Goal: Task Accomplishment & Management: Use online tool/utility

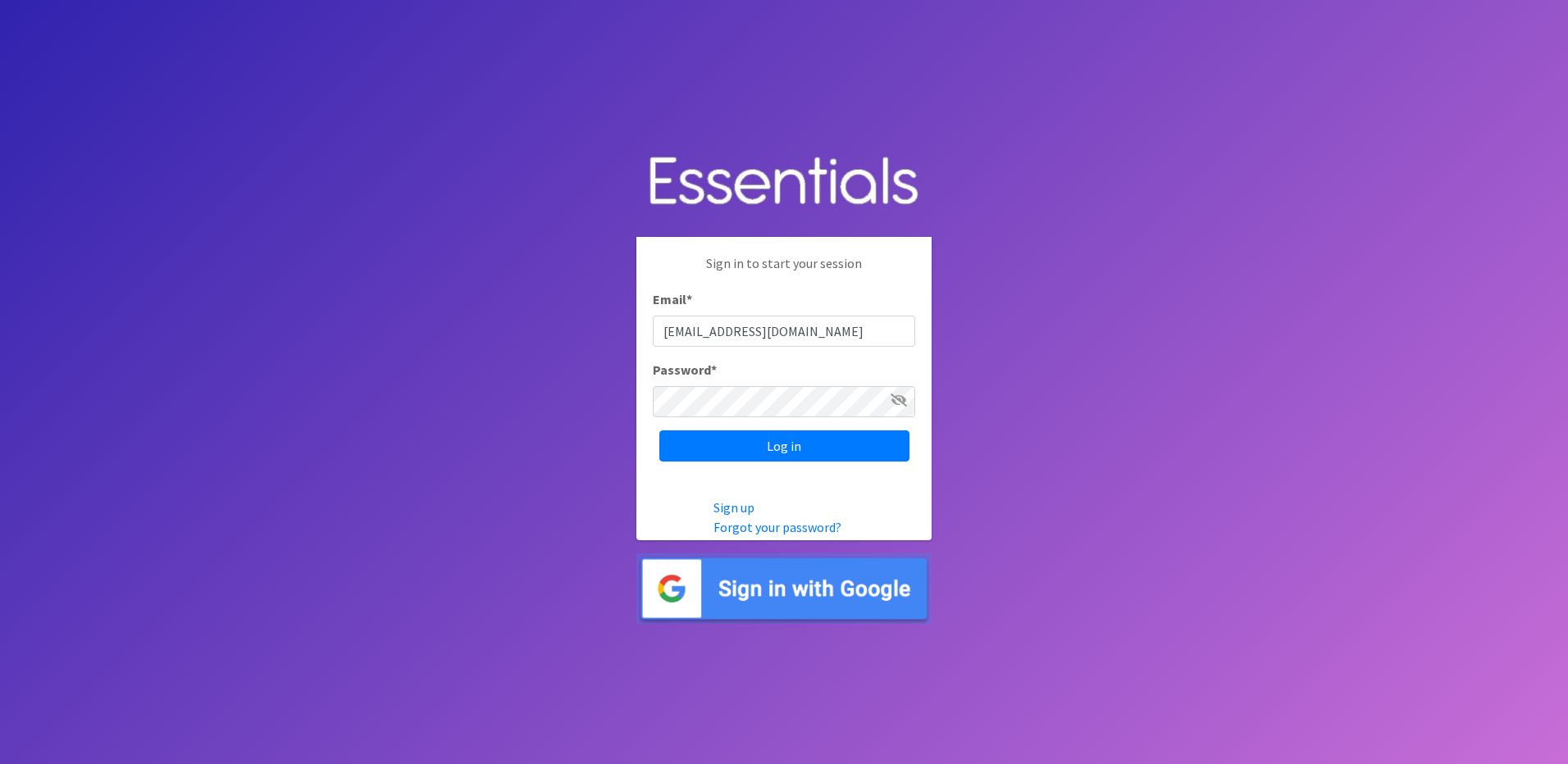
click at [862, 438] on input "Log in" at bounding box center [784, 446] width 250 height 31
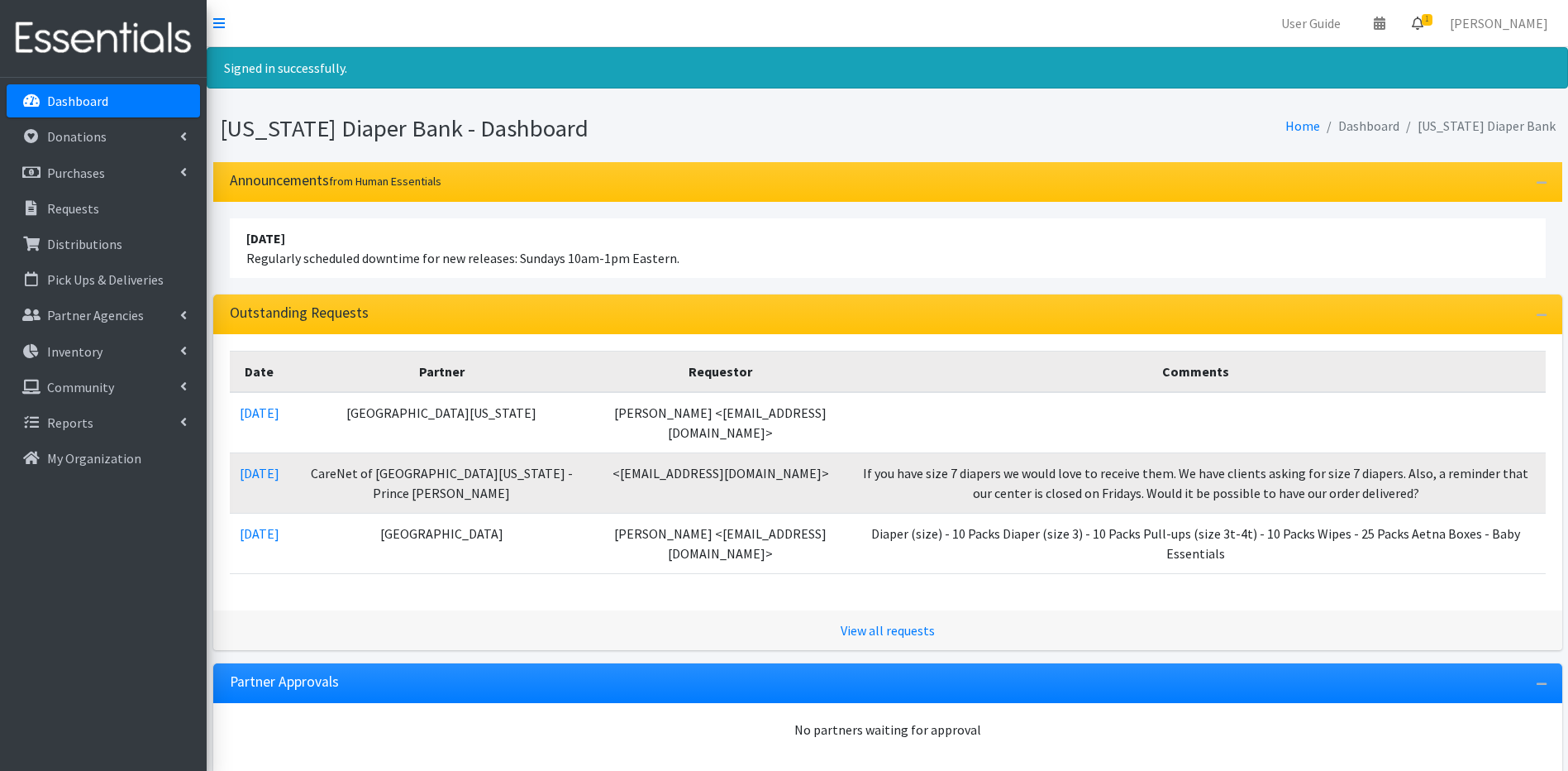
click at [1433, 18] on span "1" at bounding box center [1427, 20] width 11 height 12
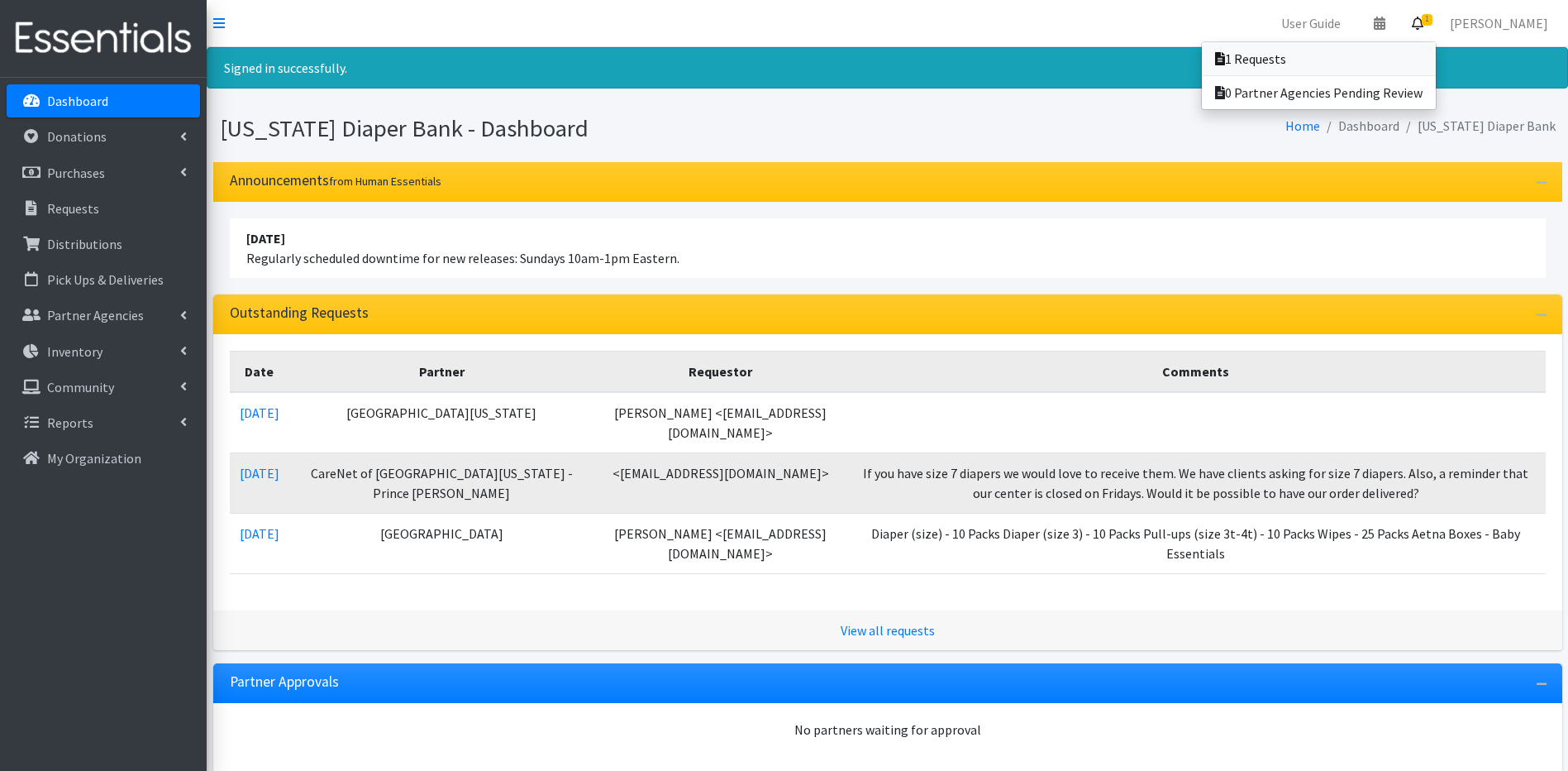
click at [1334, 55] on link "1 Requests" at bounding box center [1319, 58] width 234 height 33
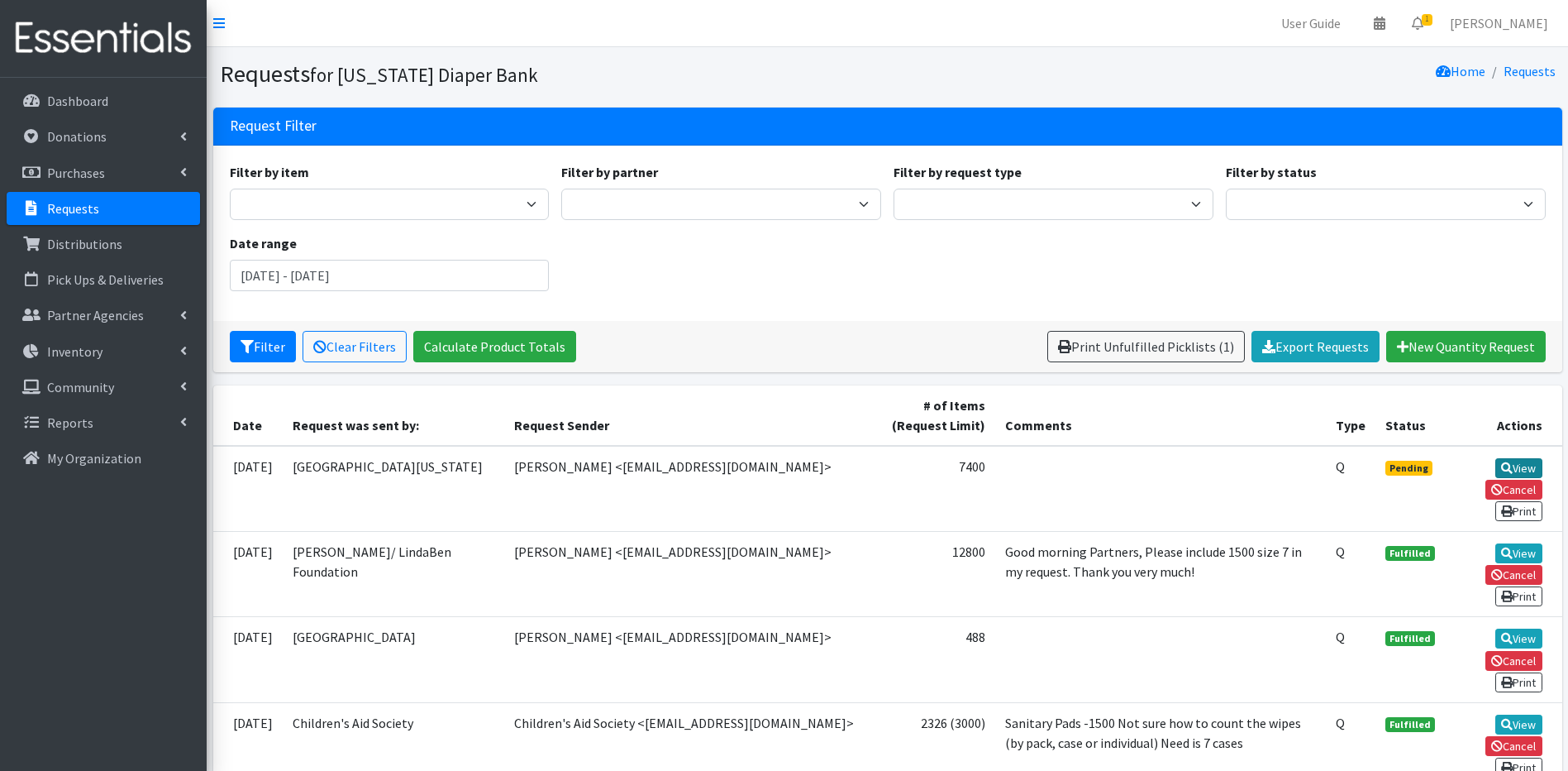
click at [1513, 466] on link "View" at bounding box center [1519, 469] width 48 height 20
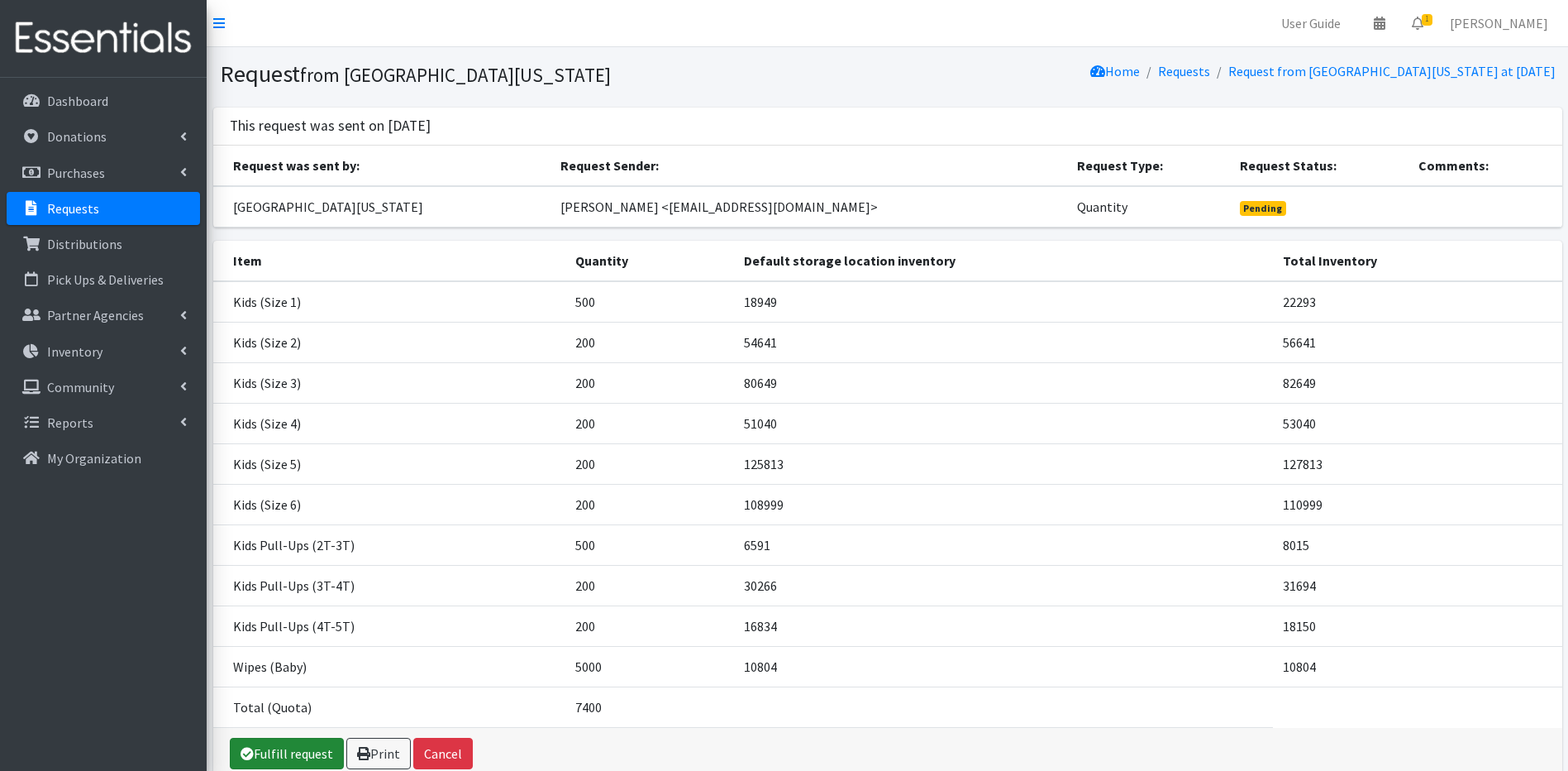
click at [296, 754] on link "Fulfill request" at bounding box center [286, 753] width 114 height 31
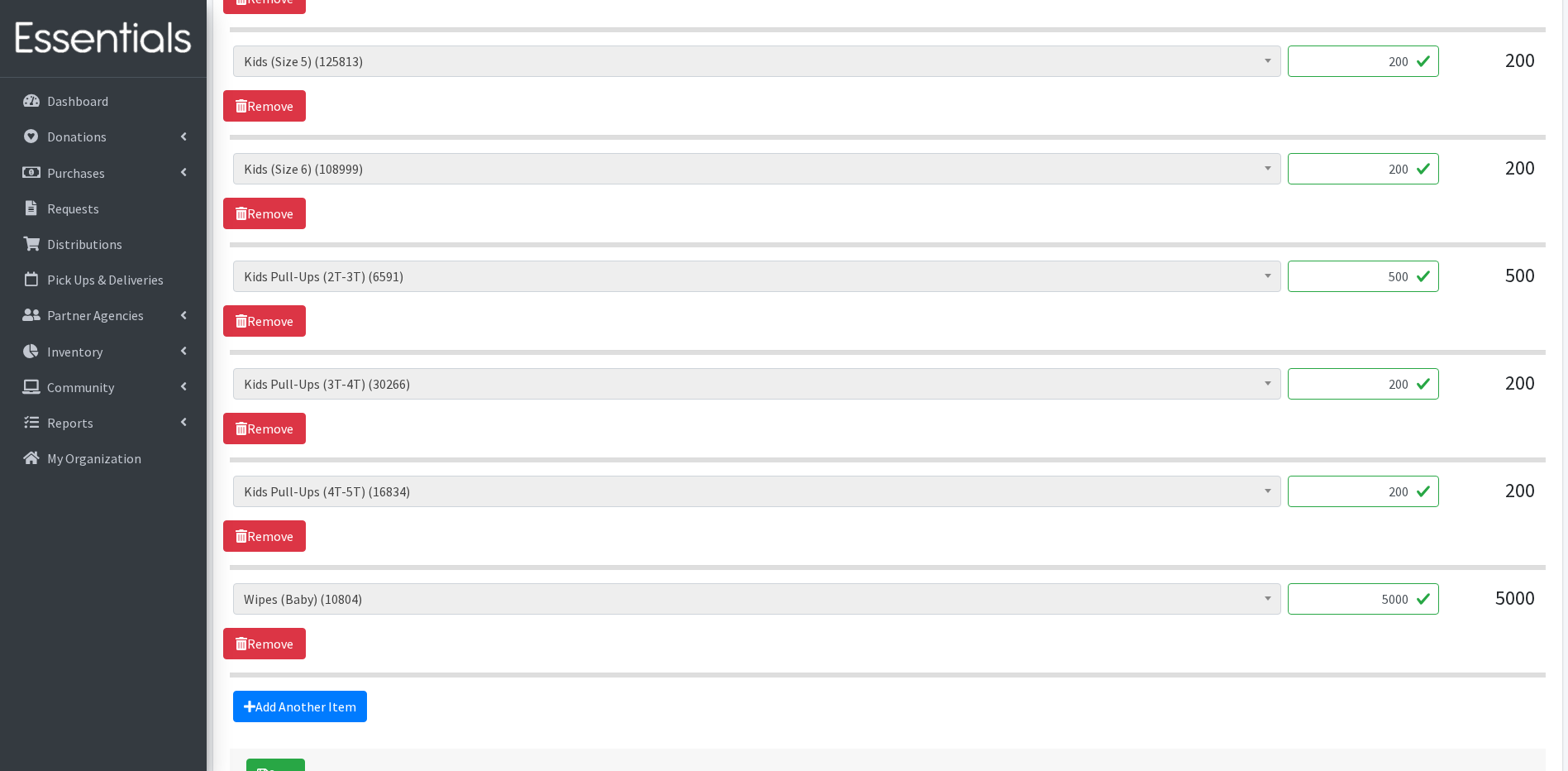
scroll to position [1277, 0]
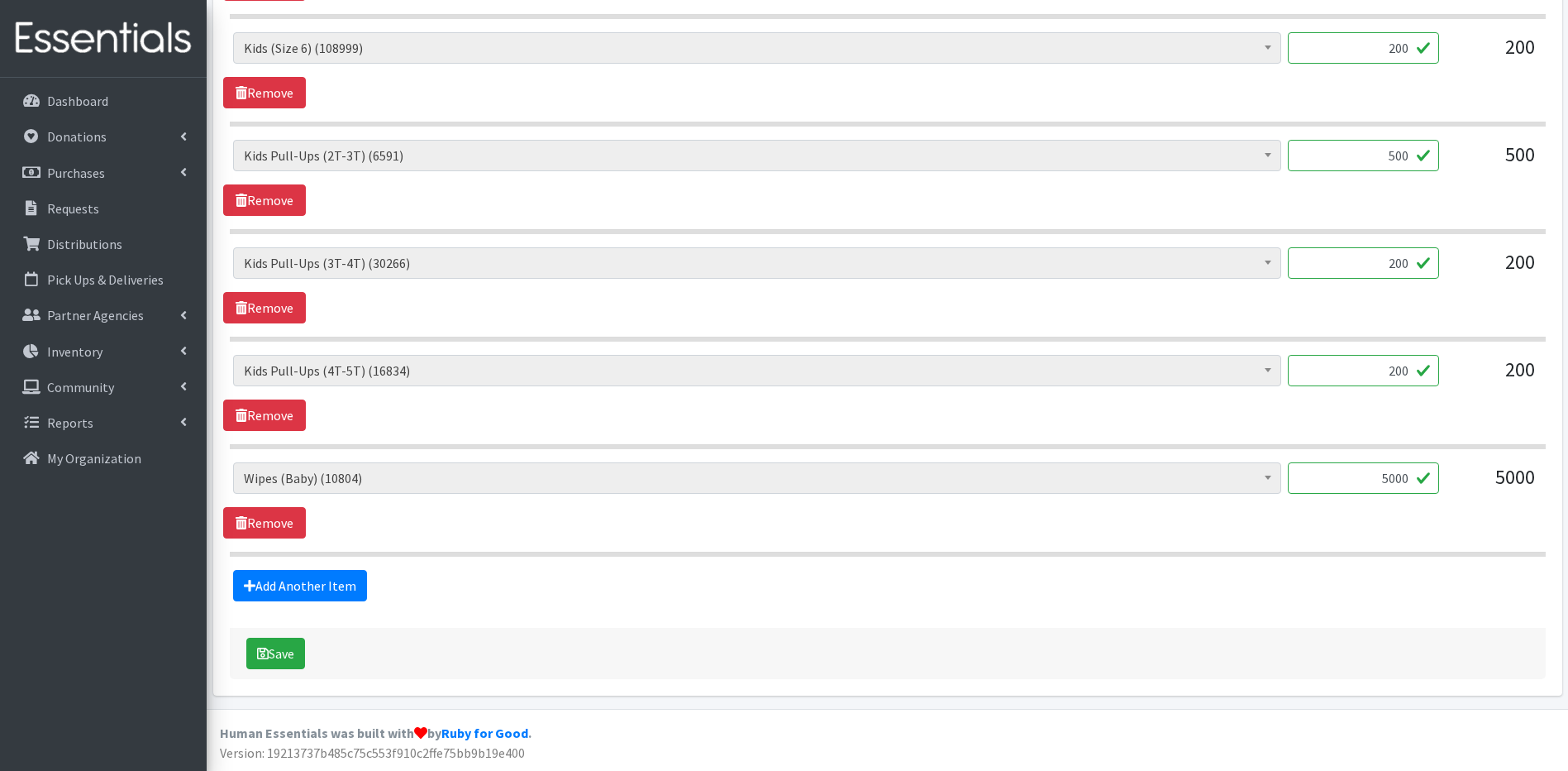
click at [1407, 158] on input "500" at bounding box center [1363, 155] width 152 height 31
type input "5"
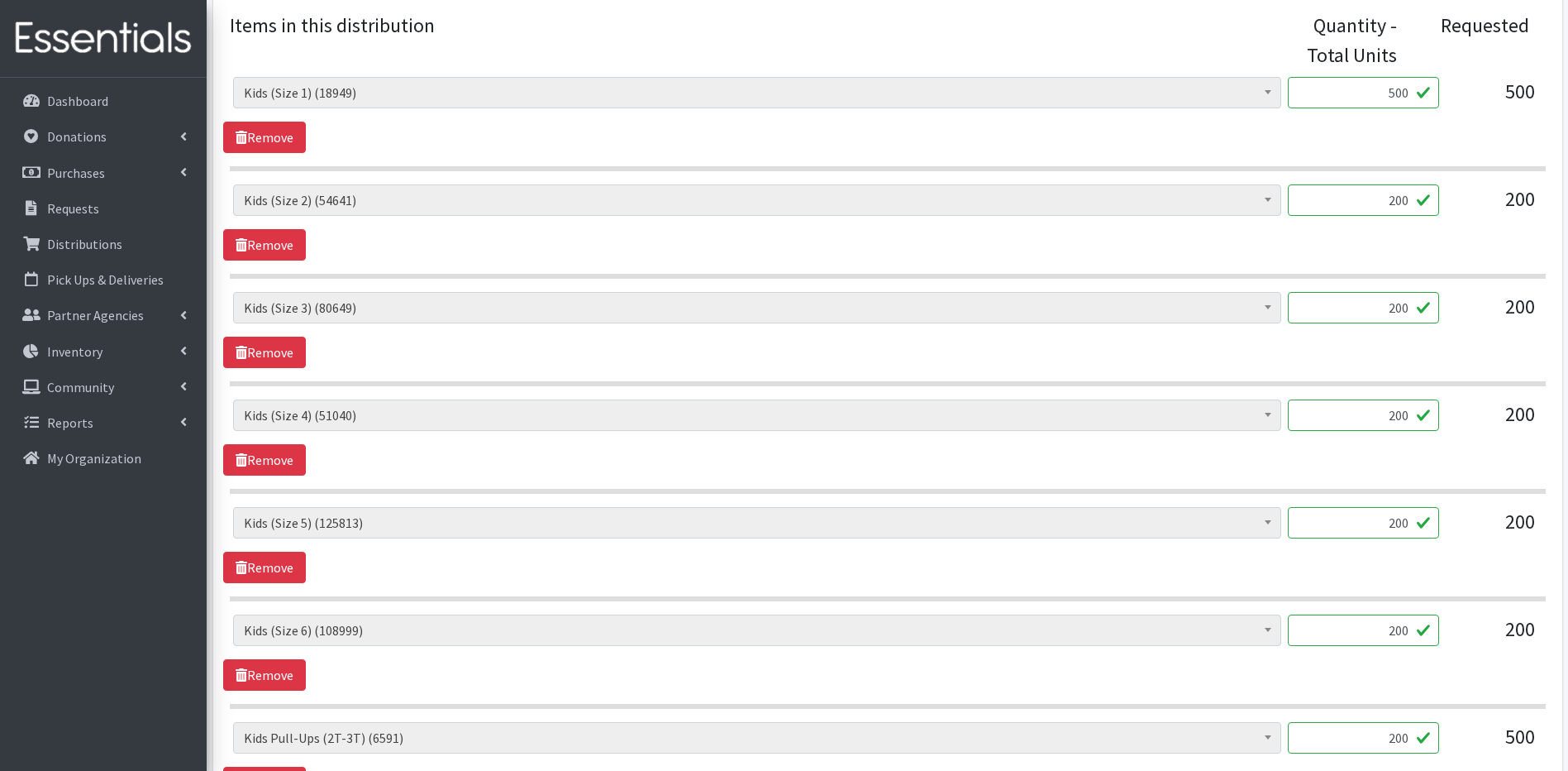
scroll to position [681, 0]
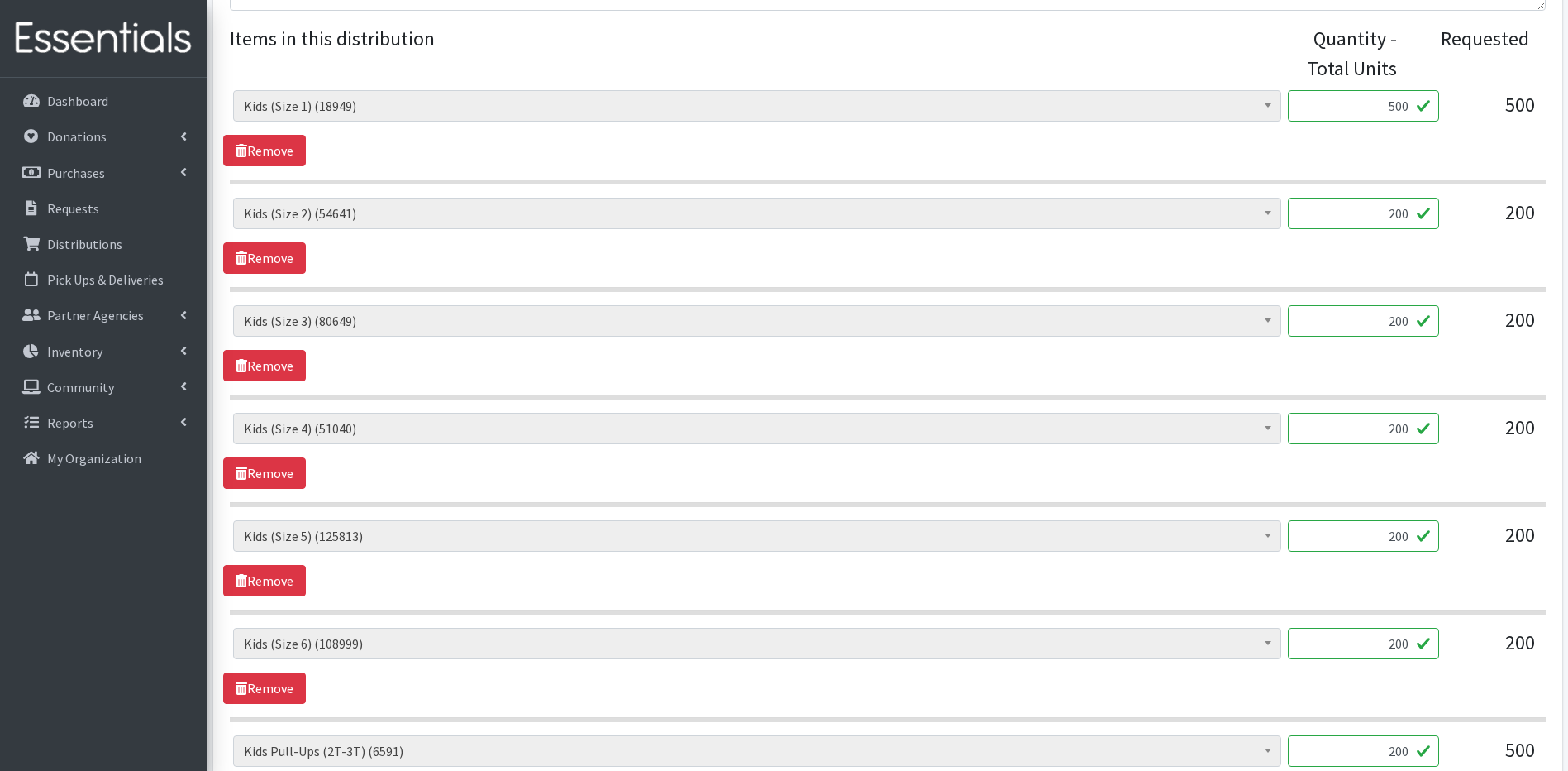
type input "200"
click at [1394, 105] on input "500" at bounding box center [1363, 105] width 152 height 31
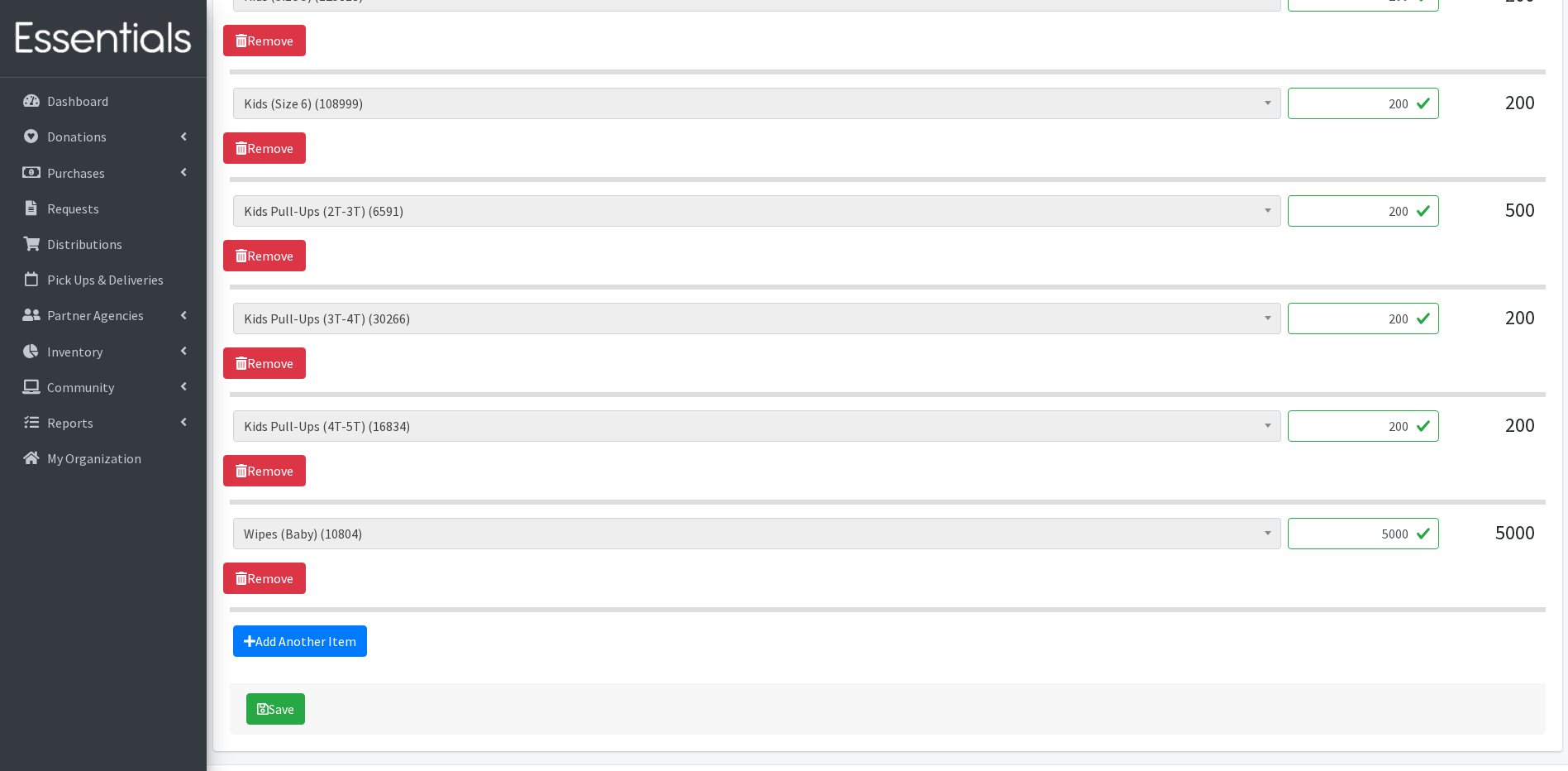
scroll to position [1277, 0]
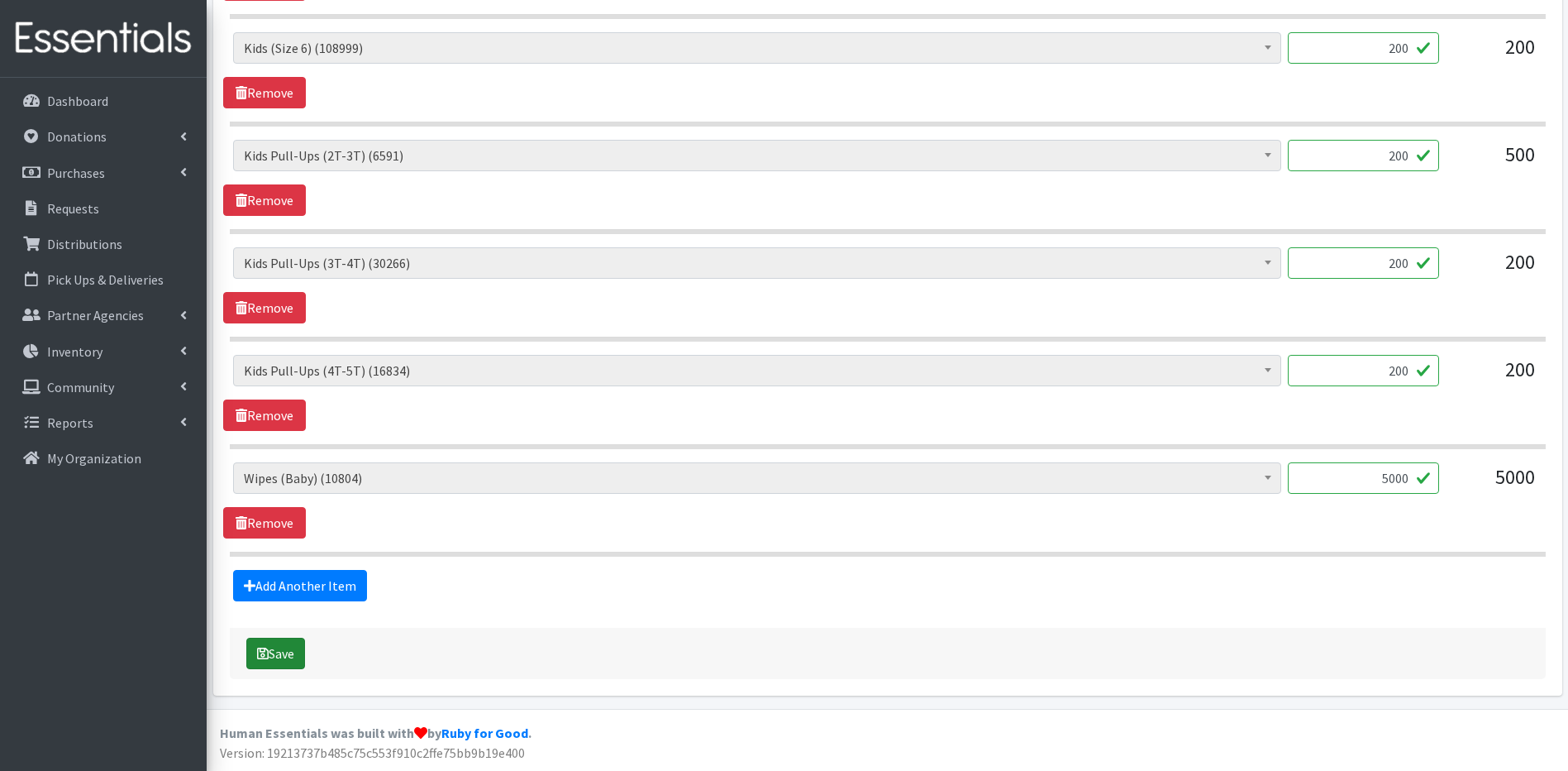
type input "300"
click at [267, 656] on icon "submit" at bounding box center [263, 653] width 12 height 13
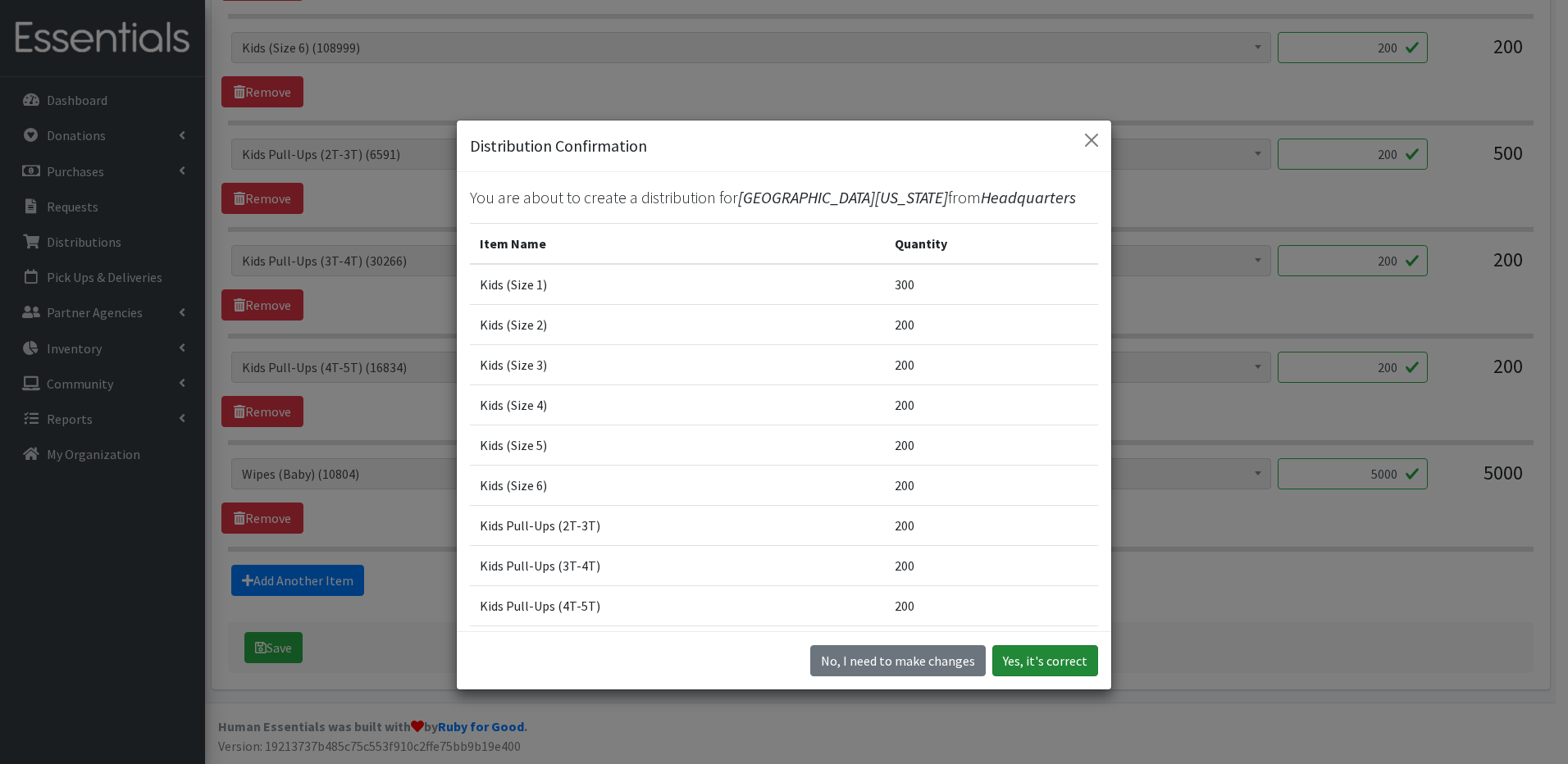
click at [1021, 665] on button "Yes, it's correct" at bounding box center [1045, 660] width 106 height 31
